Goal: Information Seeking & Learning: Compare options

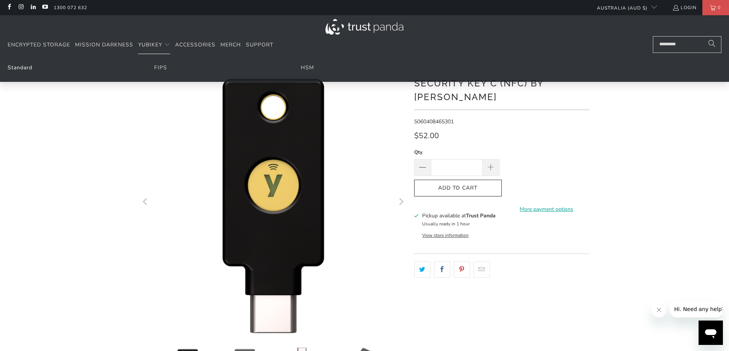
click at [31, 66] on link "Standard" at bounding box center [20, 67] width 25 height 7
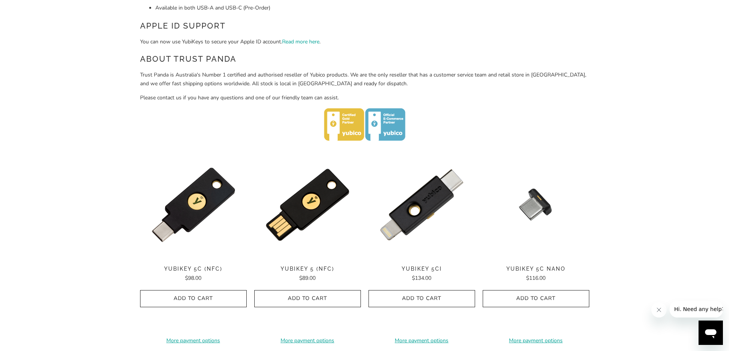
scroll to position [305, 0]
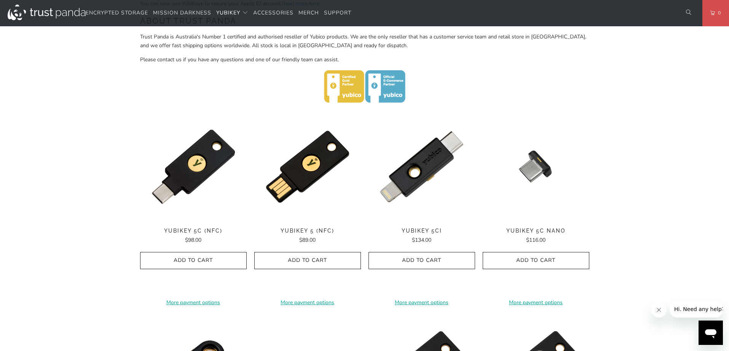
click at [71, 165] on div "Home / YubiKey for Businesses and Professionals YubiKey 5 Series Multi-protocol…" at bounding box center [364, 241] width 729 height 976
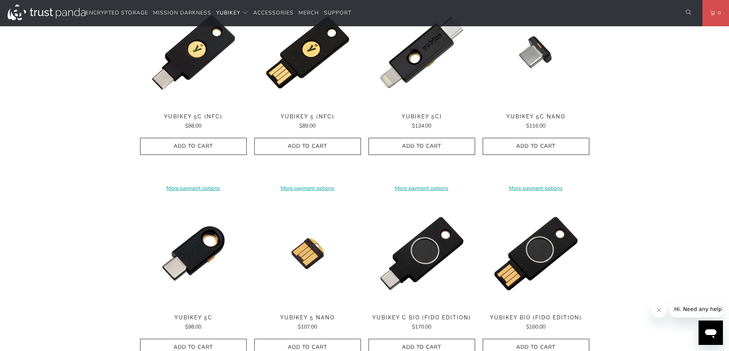
scroll to position [267, 0]
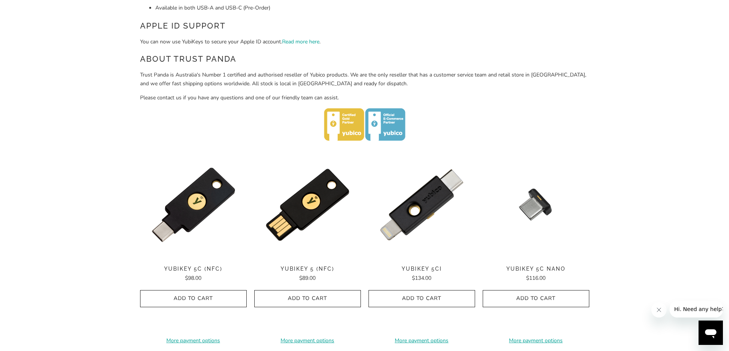
click at [62, 218] on div "Home / YubiKey for Businesses and Professionals YubiKey 5 Series Multi-protocol…" at bounding box center [364, 279] width 729 height 976
click at [315, 222] on img at bounding box center [307, 205] width 107 height 107
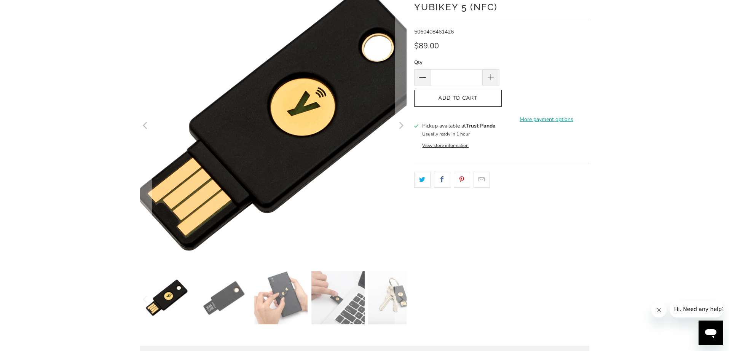
scroll to position [114, 0]
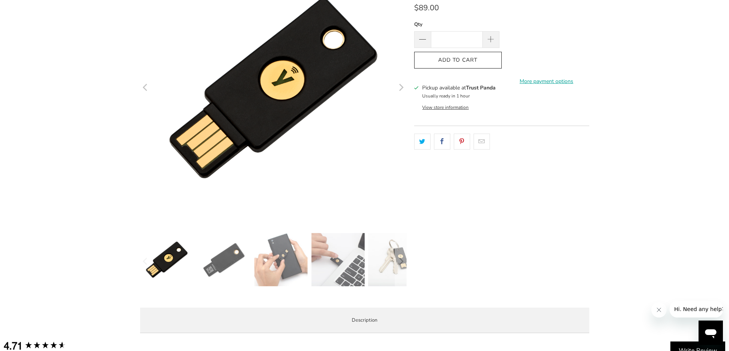
click at [347, 263] on img at bounding box center [338, 259] width 53 height 53
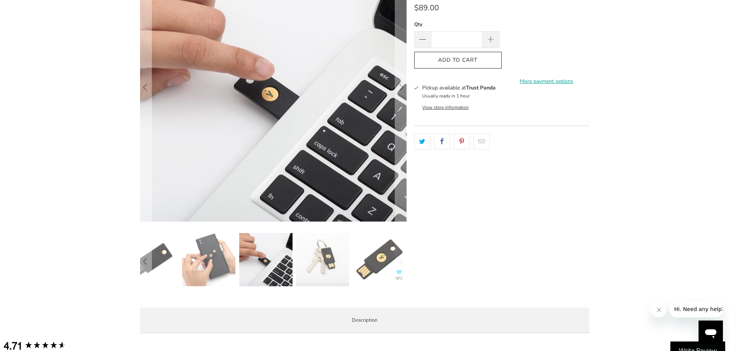
click at [320, 261] on img at bounding box center [322, 259] width 53 height 53
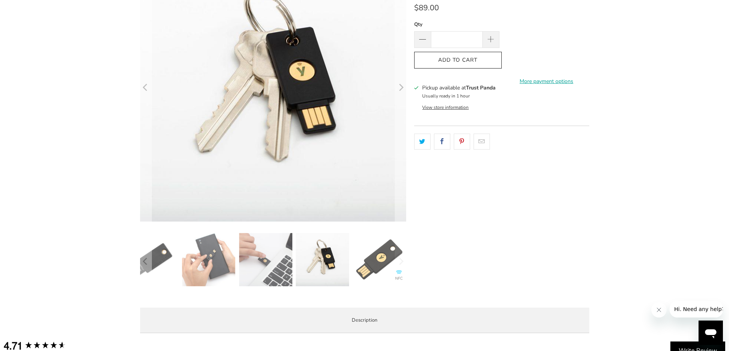
click at [340, 266] on img at bounding box center [322, 259] width 53 height 53
click at [374, 256] on img at bounding box center [379, 259] width 53 height 53
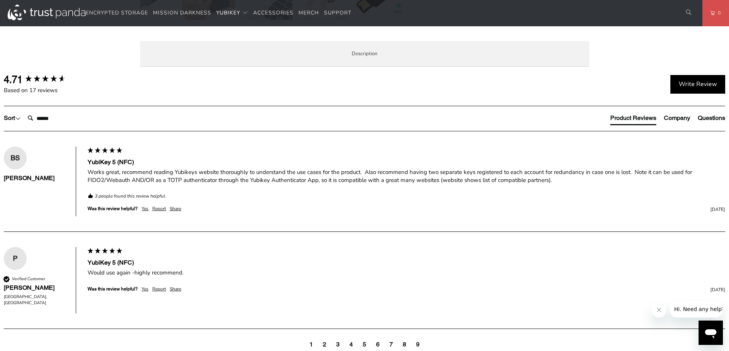
scroll to position [457, 0]
